Goal: Navigation & Orientation: Understand site structure

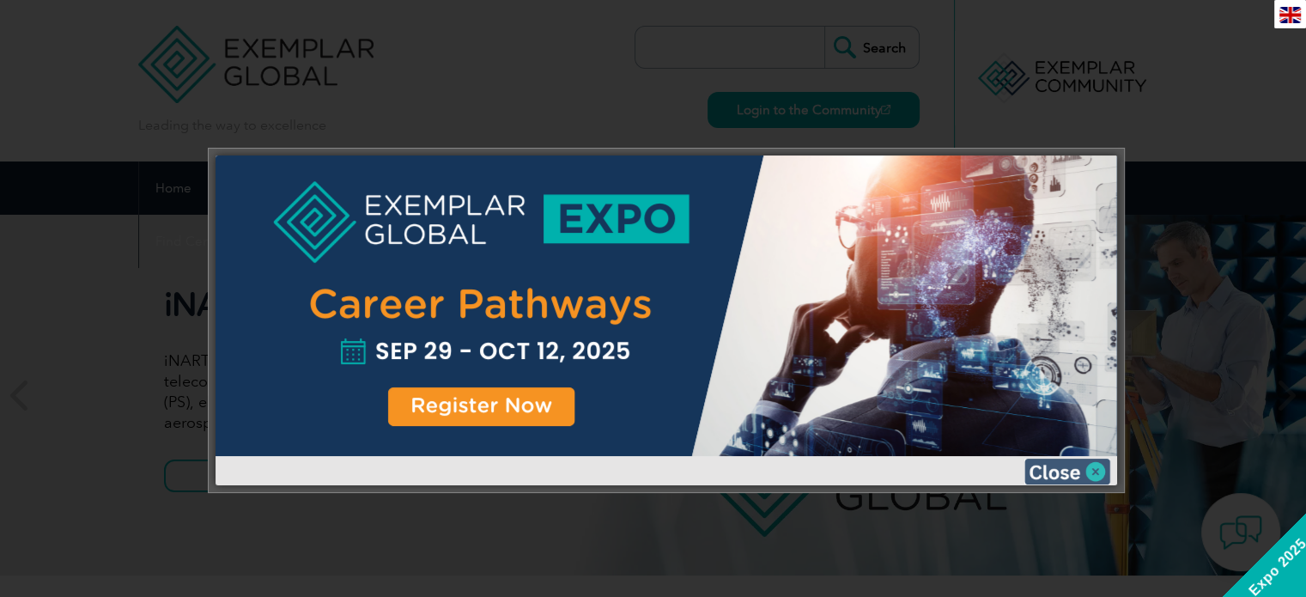
click at [1062, 470] on img at bounding box center [1067, 471] width 86 height 26
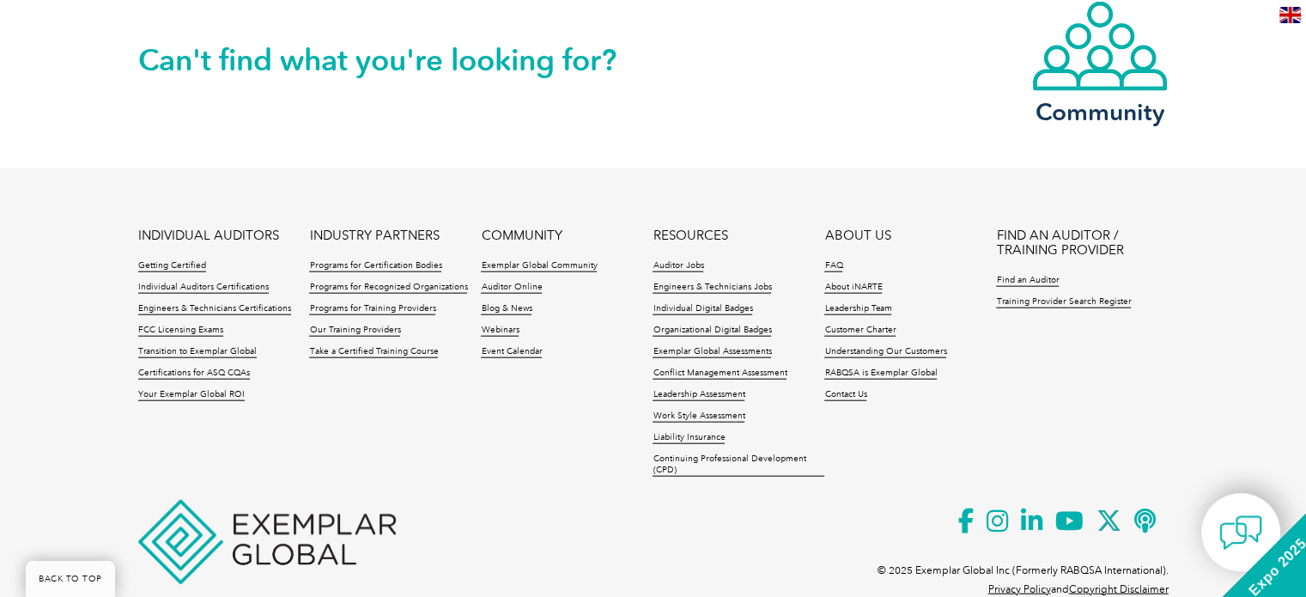
scroll to position [4052, 0]
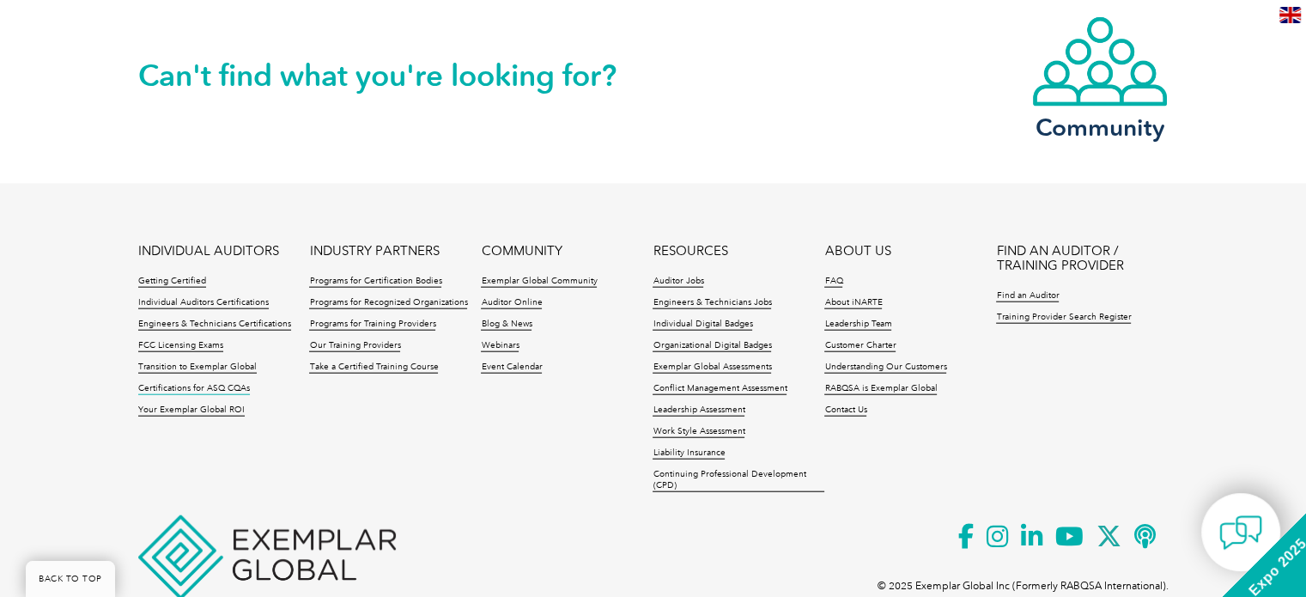
click at [213, 383] on link "Certifications for ASQ CQAs" at bounding box center [194, 389] width 112 height 12
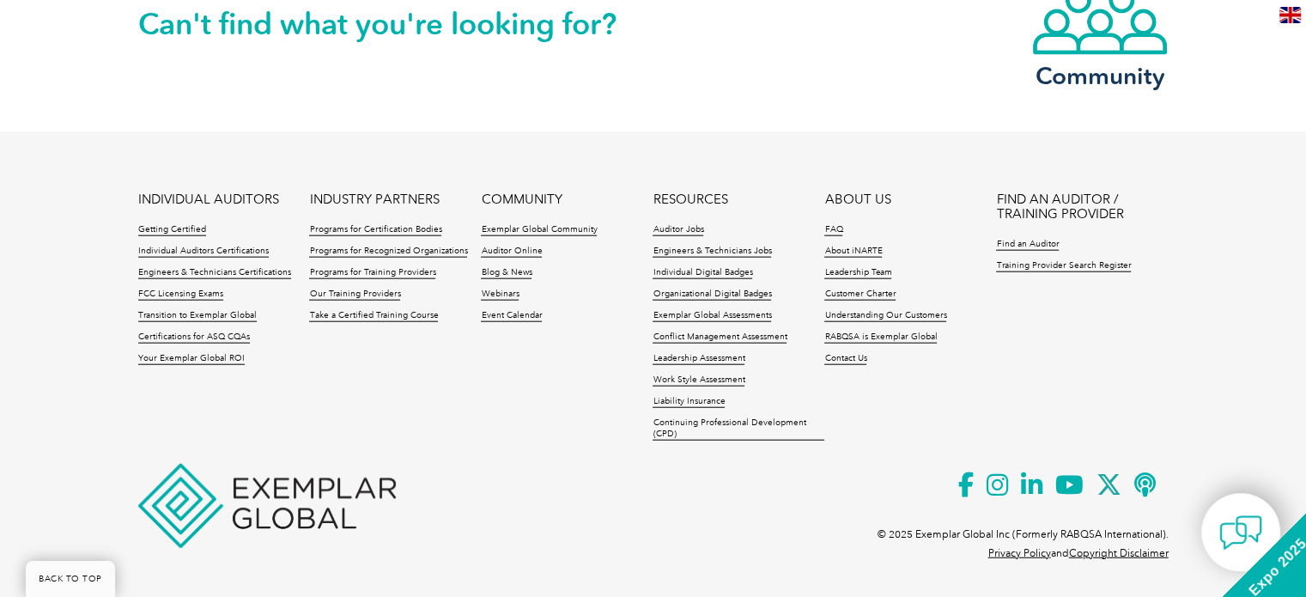
scroll to position [4105, 0]
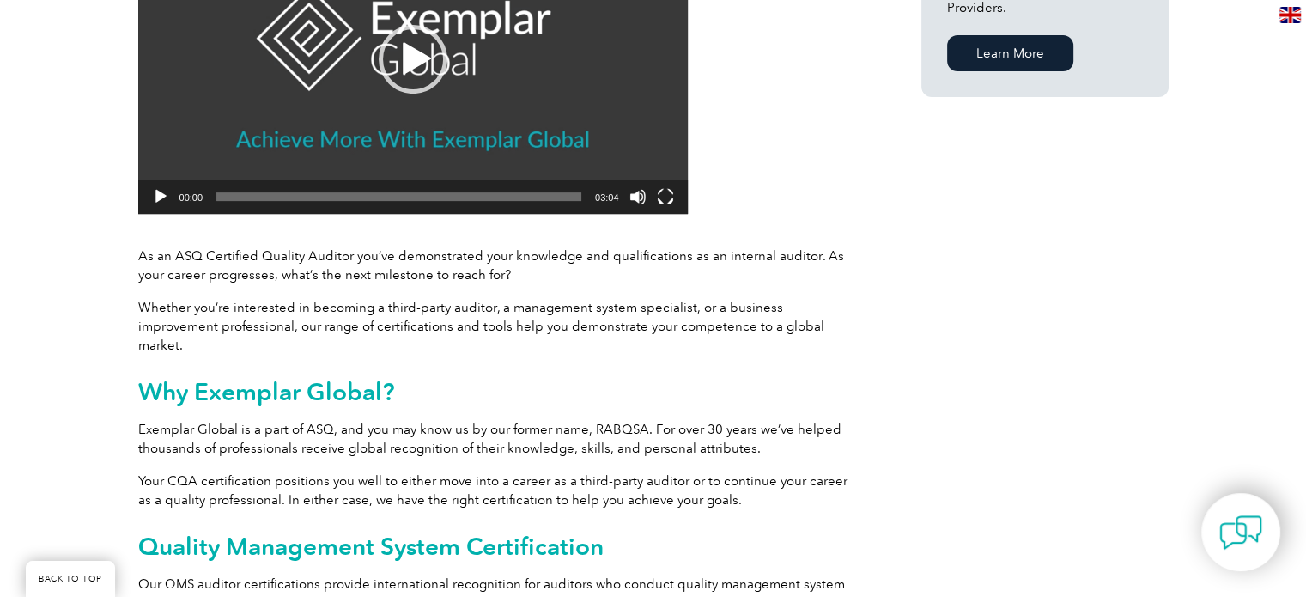
scroll to position [506, 0]
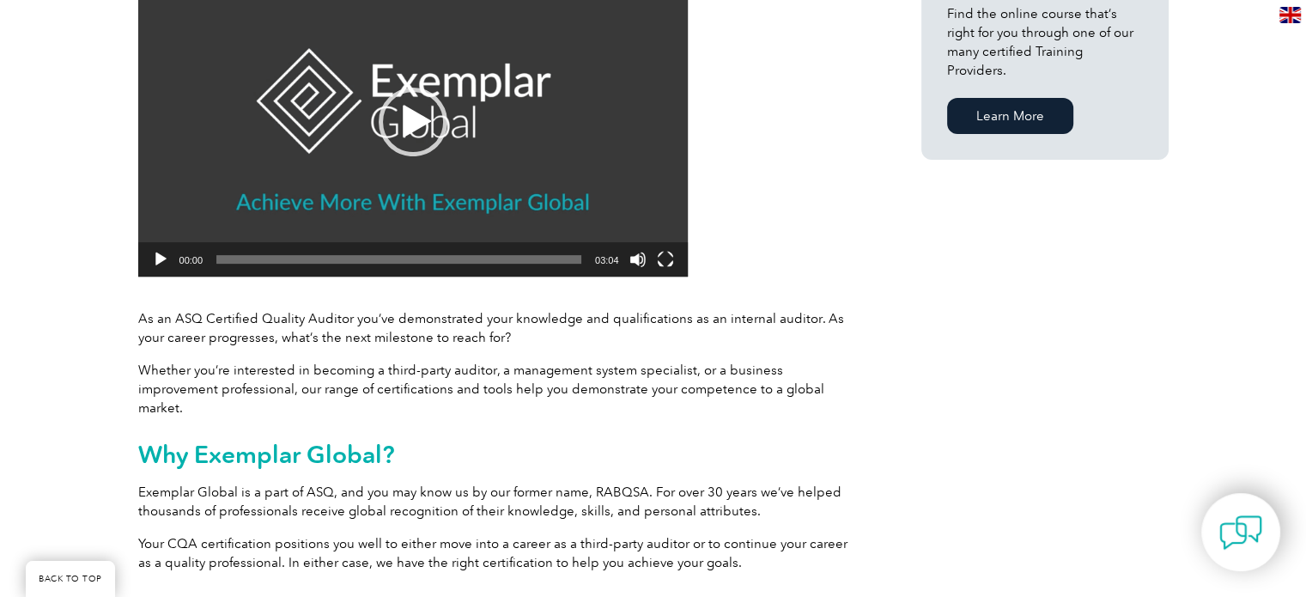
click at [424, 106] on div "Play" at bounding box center [413, 122] width 69 height 69
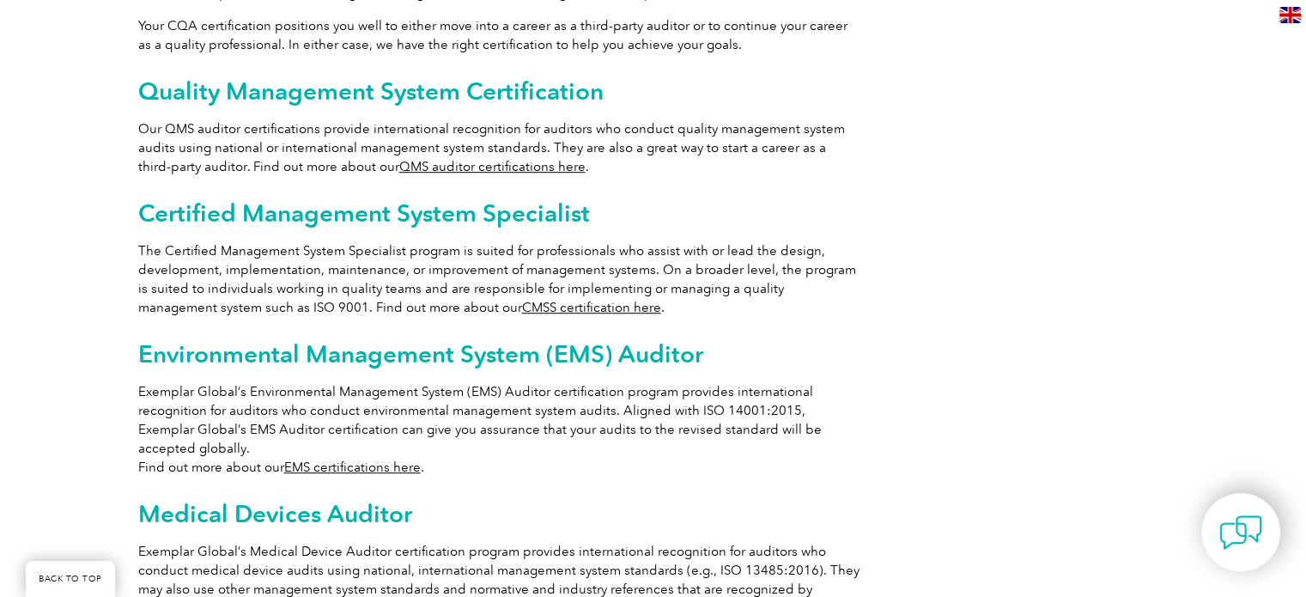
scroll to position [183, 0]
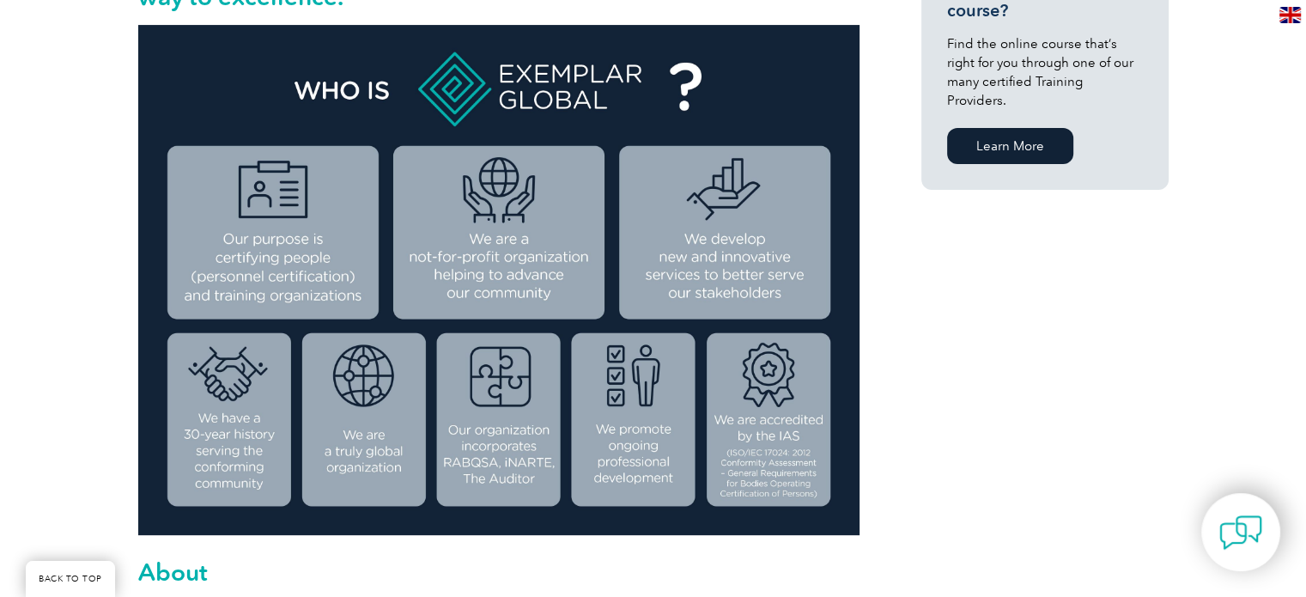
scroll to position [481, 0]
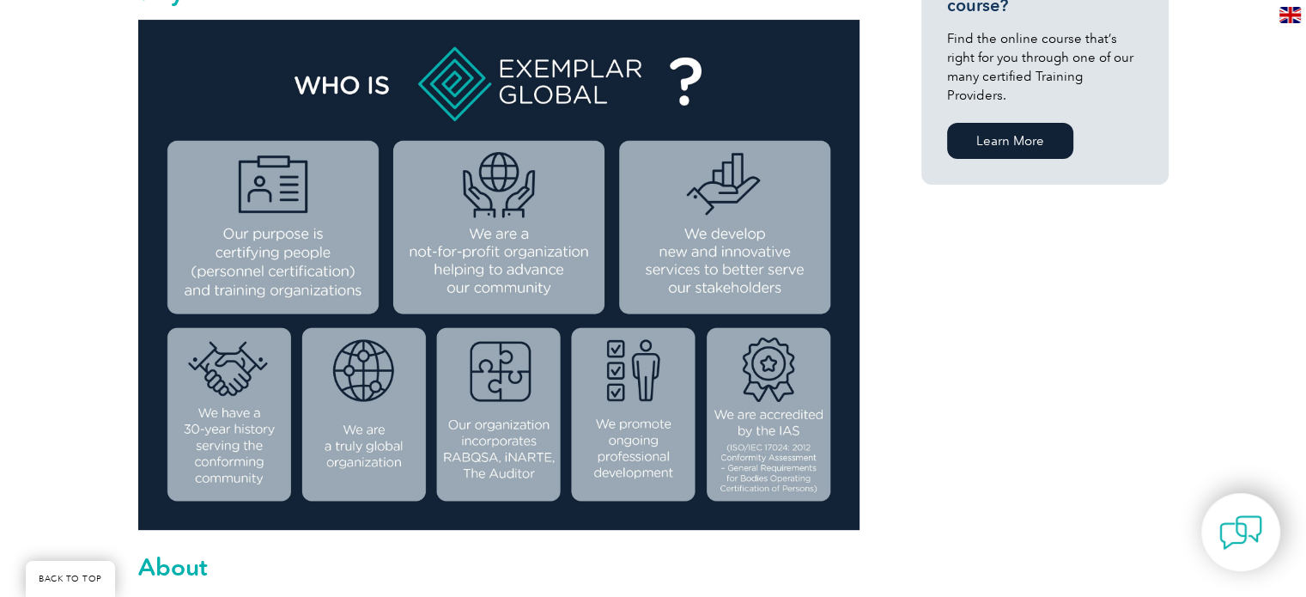
click at [446, 278] on img at bounding box center [498, 275] width 721 height 510
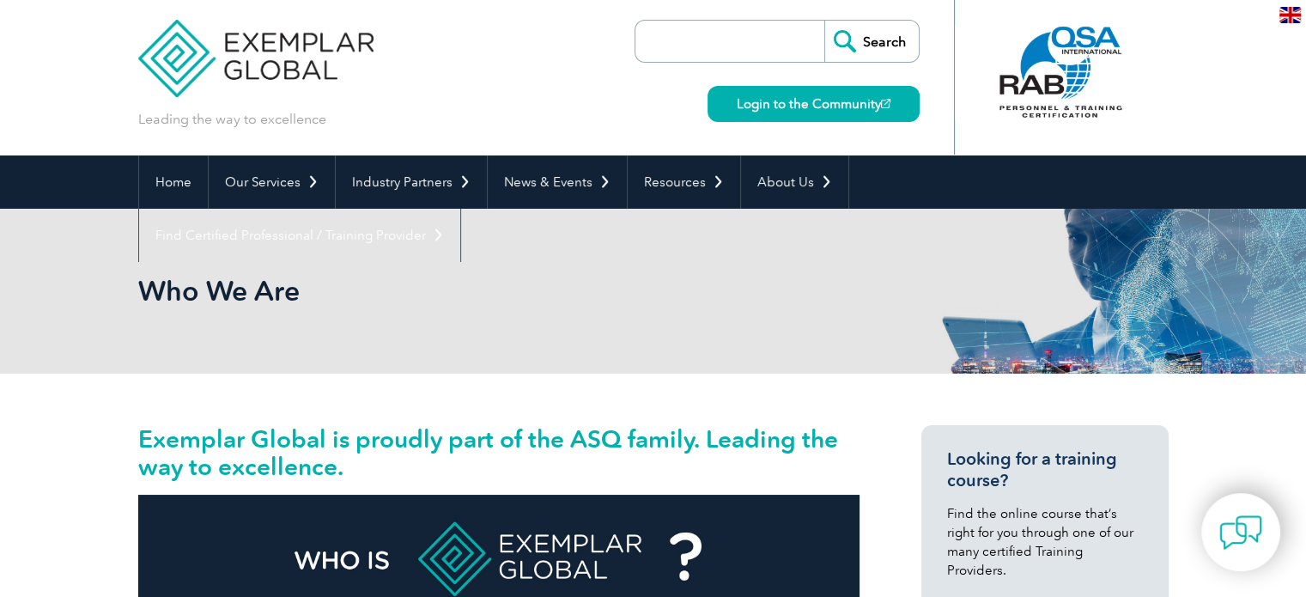
scroll to position [0, 0]
